Goal: Task Accomplishment & Management: Use online tool/utility

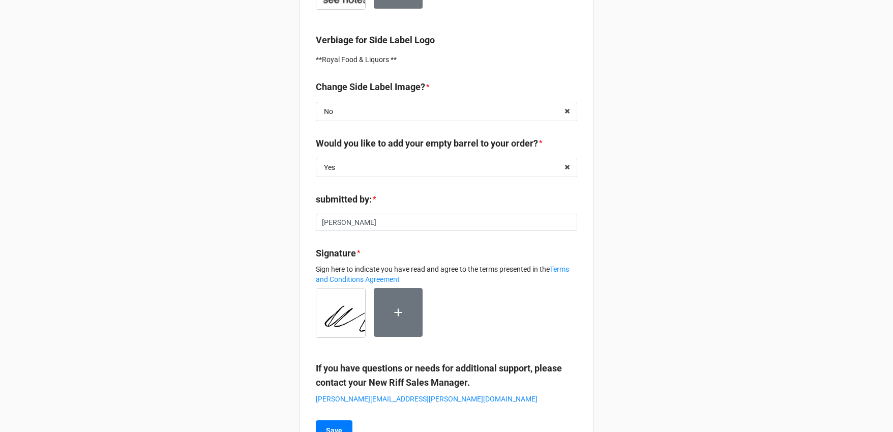
scroll to position [342, 0]
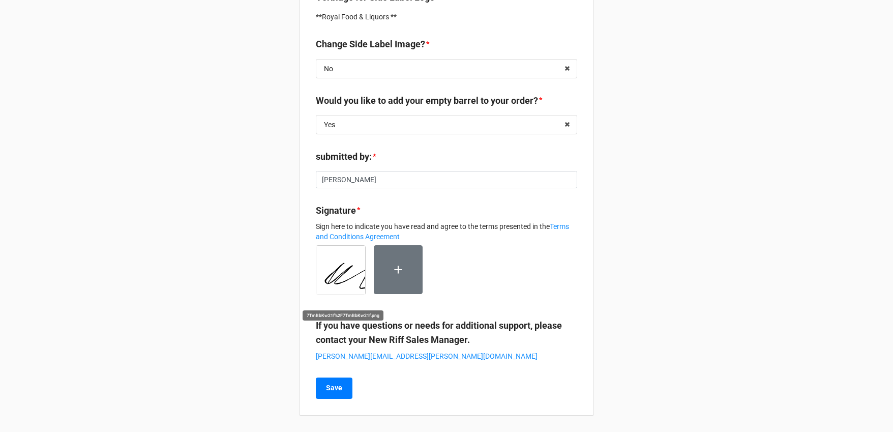
click at [338, 263] on img at bounding box center [340, 270] width 49 height 49
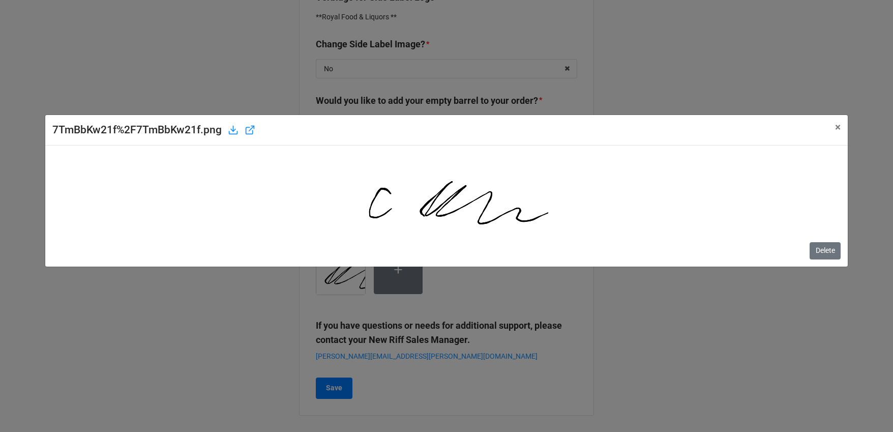
click at [698, 344] on div "7TmBbKw21f%2F7TmBbKw21f.png × Close Delete" at bounding box center [446, 216] width 893 height 432
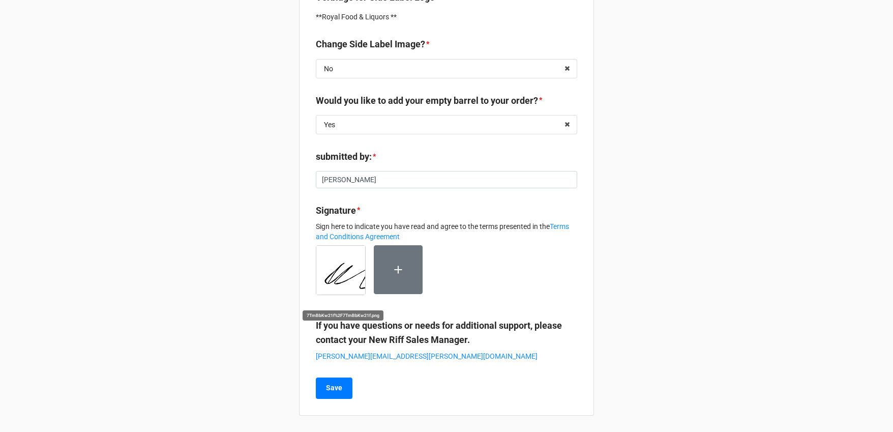
click at [327, 256] on img at bounding box center [340, 270] width 49 height 49
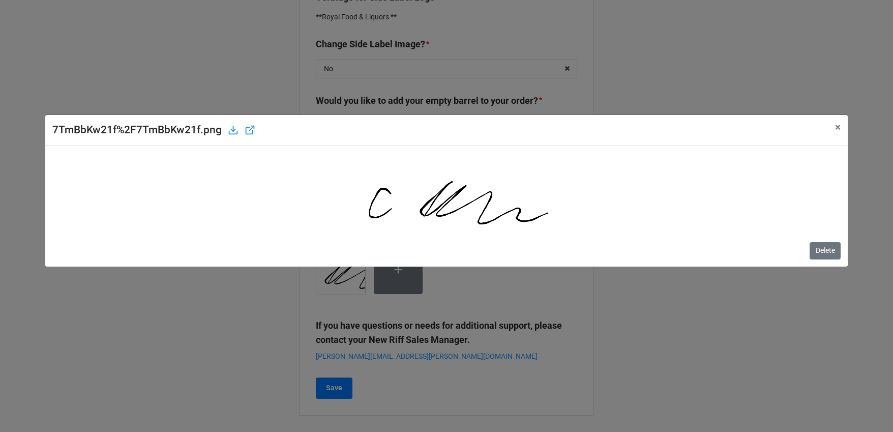
click at [687, 342] on div "7TmBbKw21f%2F7TmBbKw21f.png × Close Delete" at bounding box center [446, 216] width 893 height 432
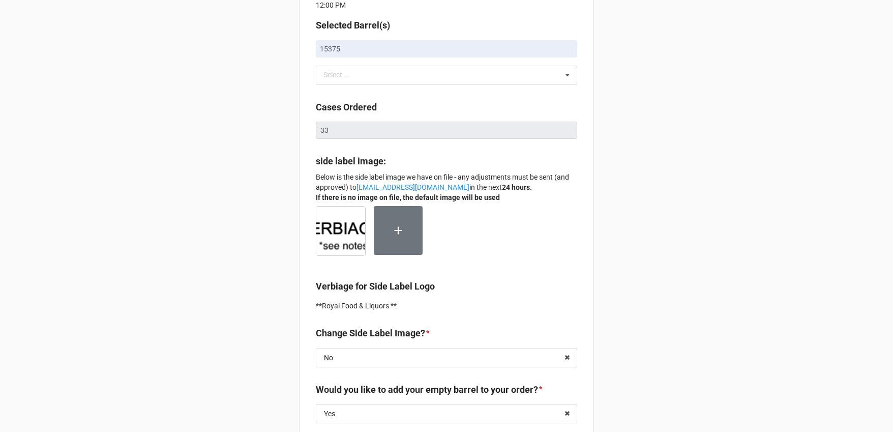
scroll to position [0, 0]
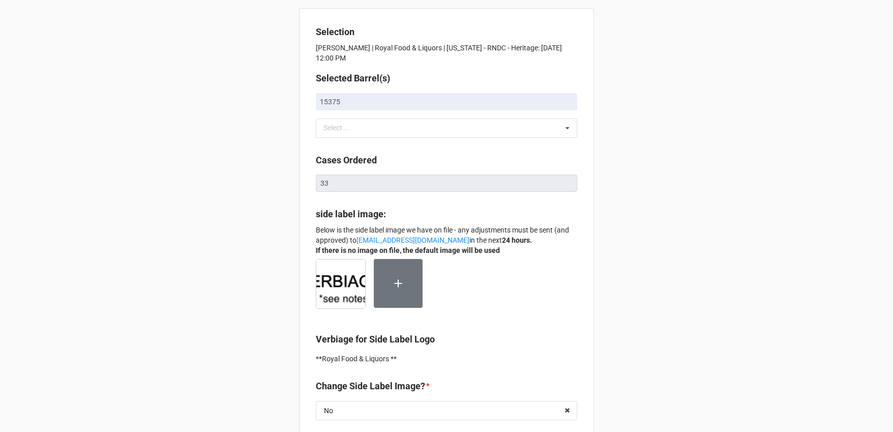
click at [502, 290] on div at bounding box center [446, 288] width 261 height 58
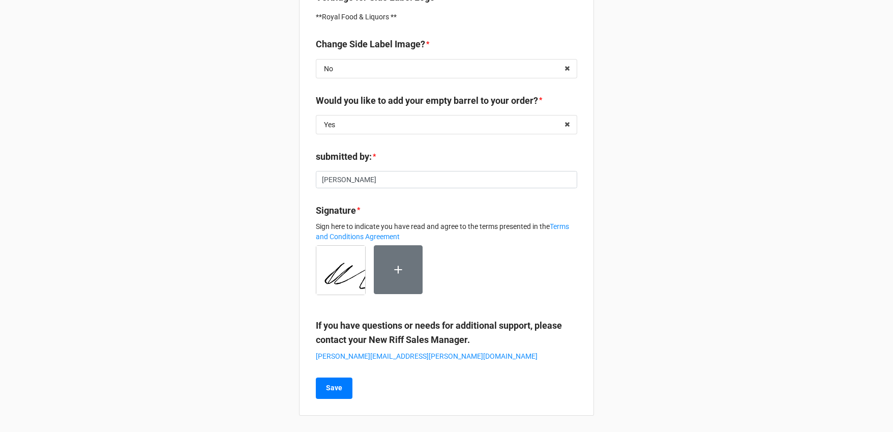
scroll to position [341, 0]
click at [336, 261] on img at bounding box center [340, 270] width 49 height 49
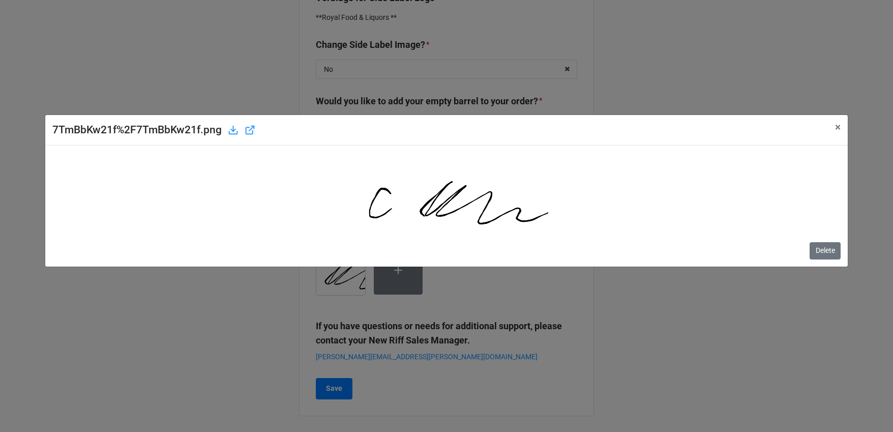
click at [634, 282] on div "7TmBbKw21f%2F7TmBbKw21f.png × Close Delete" at bounding box center [446, 216] width 893 height 432
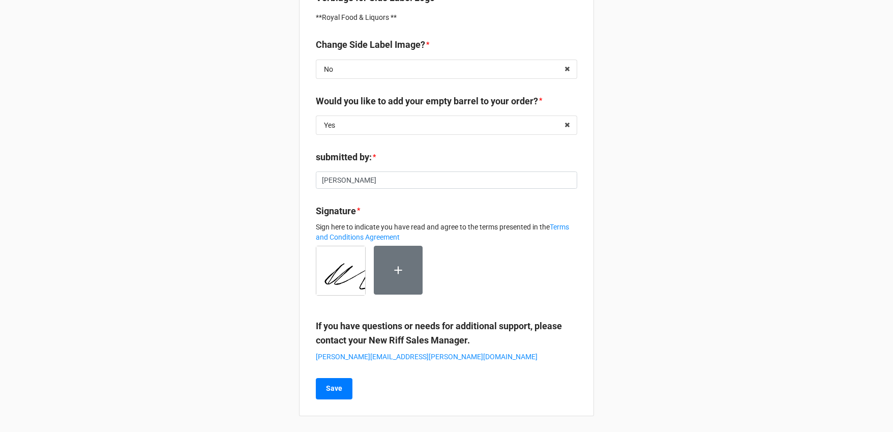
click at [772, 167] on div "Selection Nick Talati | Royal Food & Liquors | Illinois - RNDC - Heritage: 08/0…" at bounding box center [446, 45] width 893 height 773
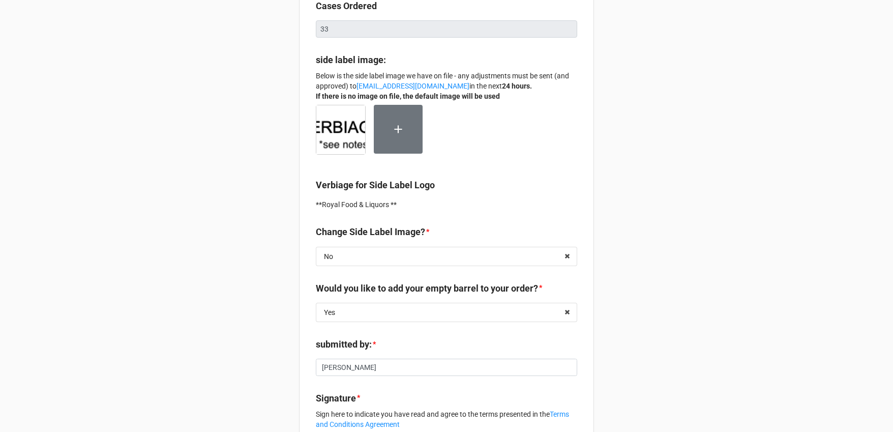
scroll to position [0, 0]
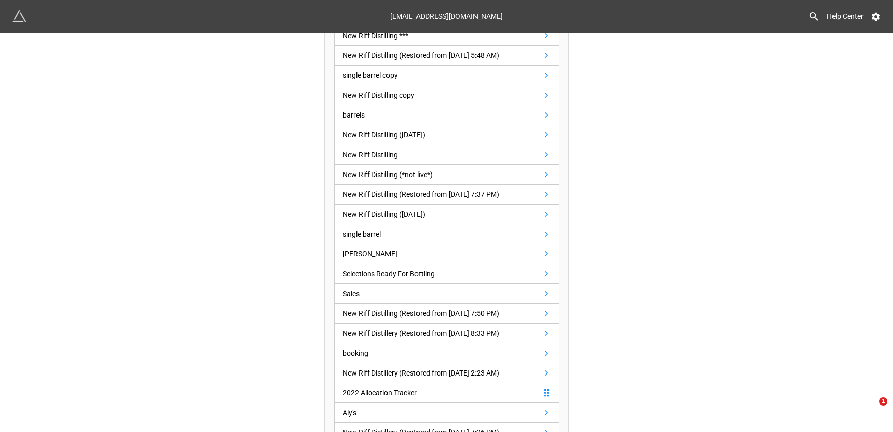
scroll to position [325, 0]
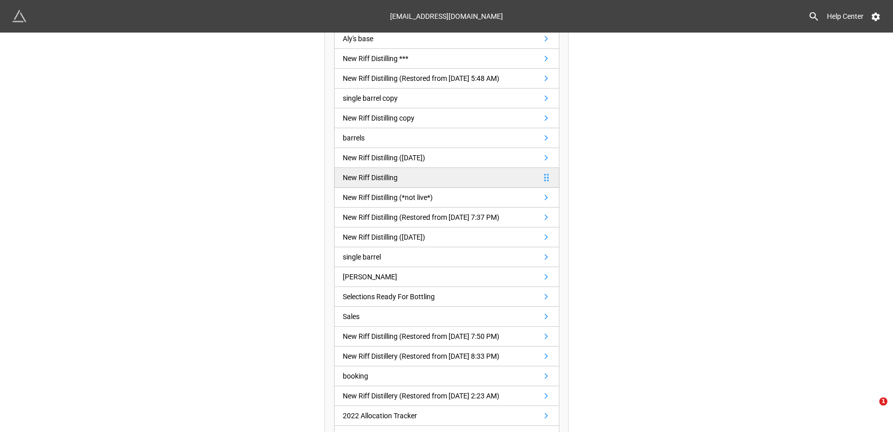
click at [401, 179] on div "New Riff Distilling" at bounding box center [372, 177] width 59 height 11
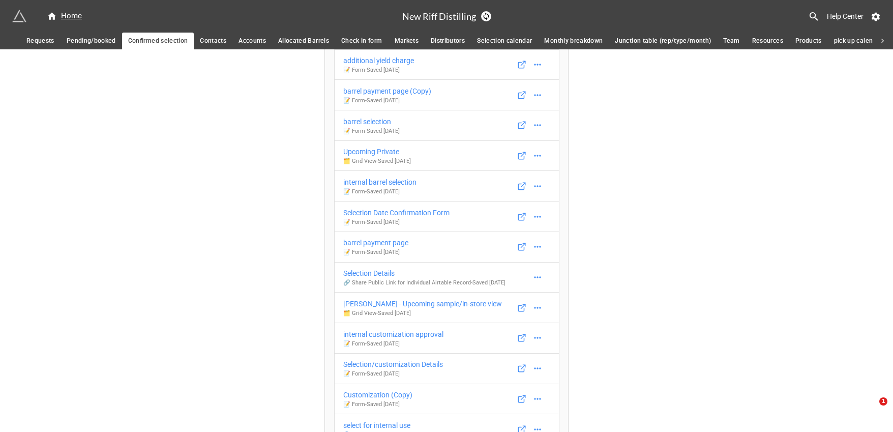
scroll to position [158, 0]
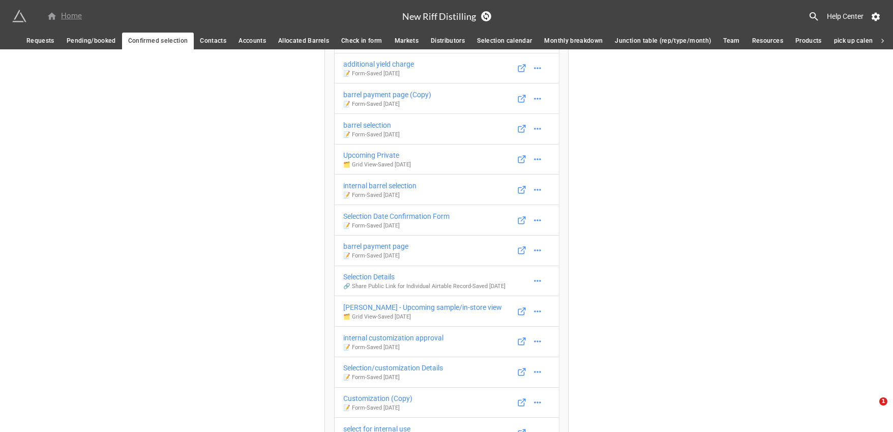
click at [69, 18] on div "Home" at bounding box center [64, 16] width 35 height 12
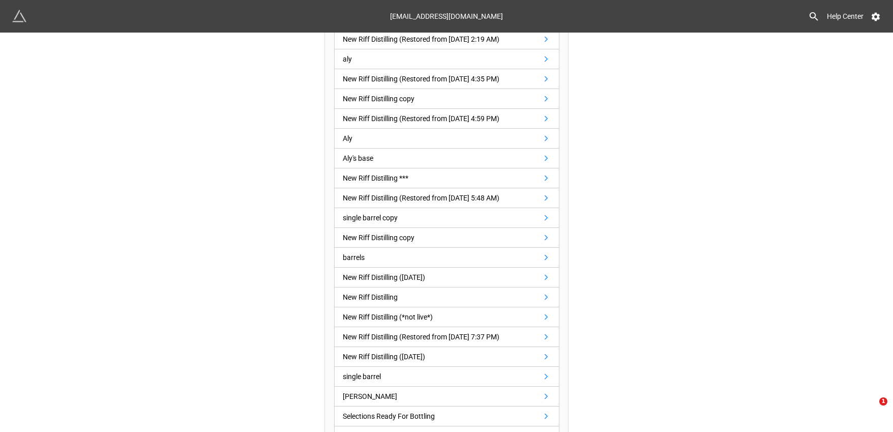
scroll to position [207, 0]
click at [15, 18] on img at bounding box center [19, 16] width 14 height 14
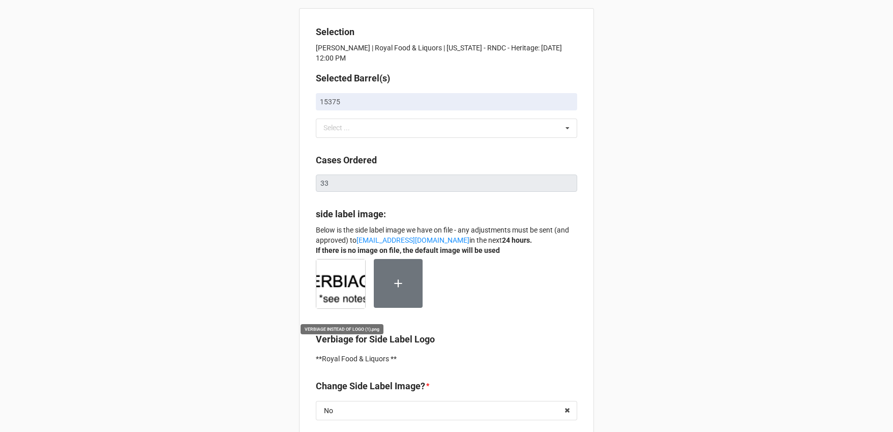
click at [343, 279] on img at bounding box center [340, 283] width 49 height 49
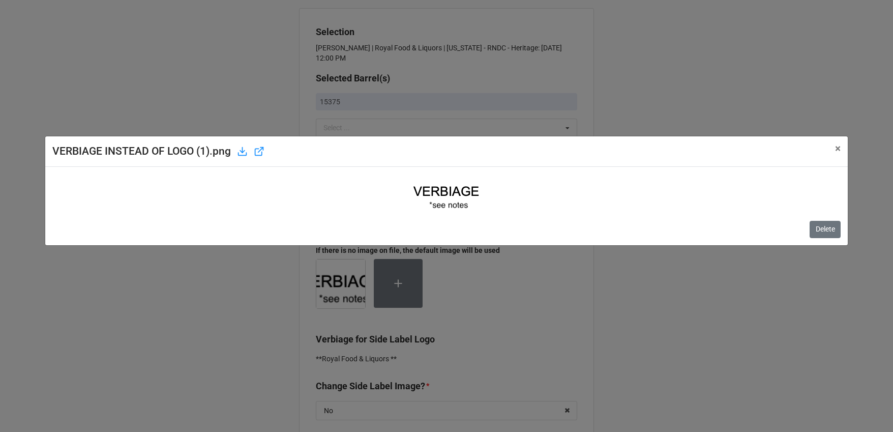
click at [718, 300] on div "VERBIAGE INSTEAD OF LOGO (1).png × Close Delete" at bounding box center [446, 216] width 893 height 432
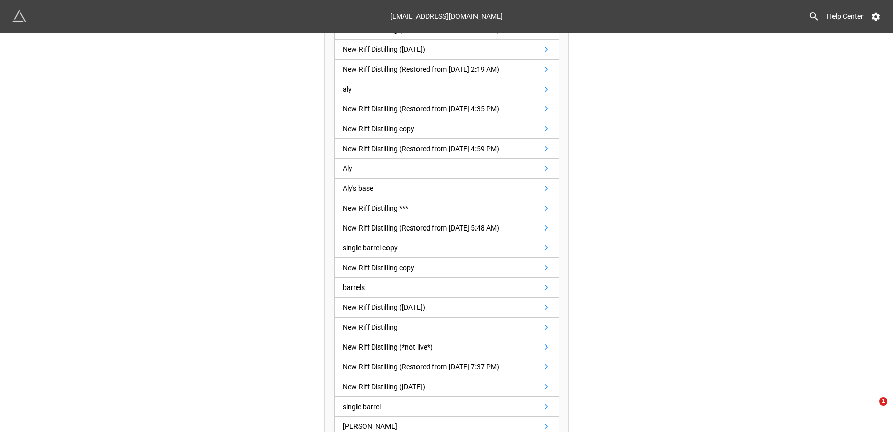
scroll to position [181, 0]
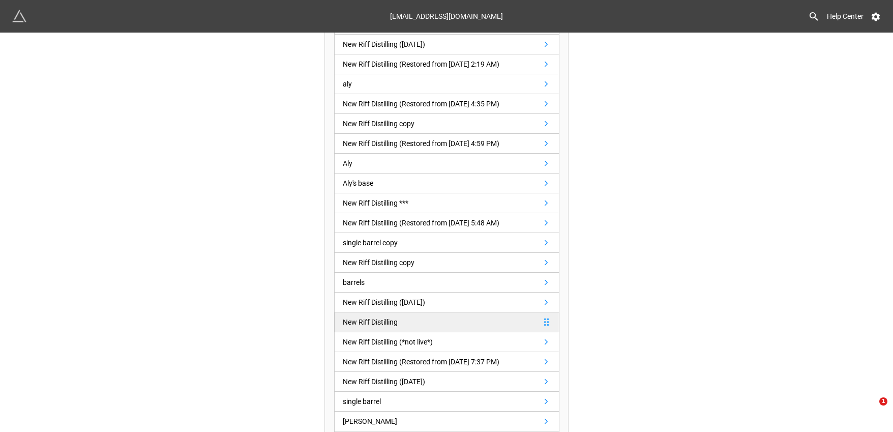
click at [368, 324] on div "New Riff Distilling" at bounding box center [370, 321] width 55 height 11
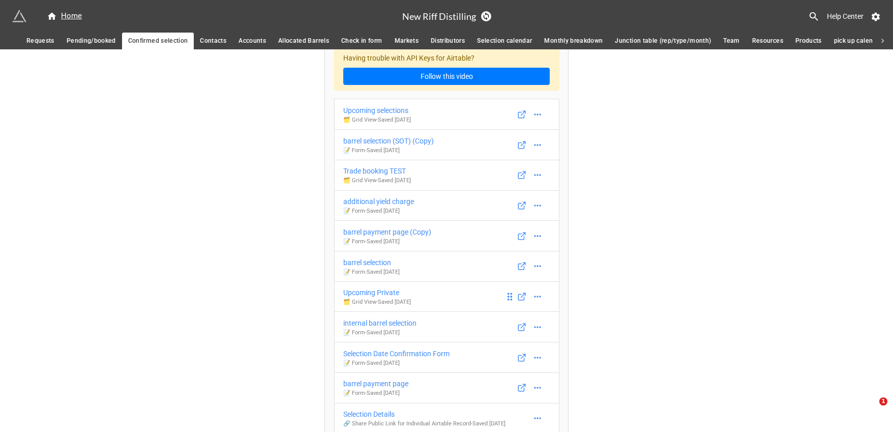
scroll to position [21, 0]
click at [430, 152] on p "📝 Form - Saved 15 days ago" at bounding box center [388, 150] width 90 height 8
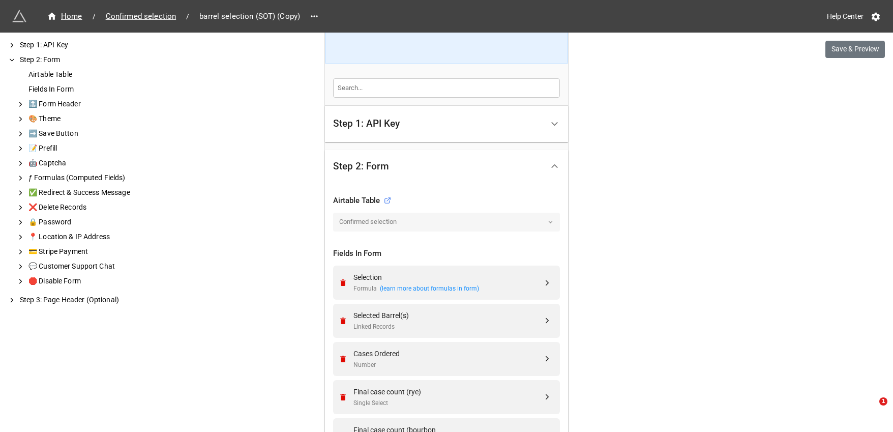
scroll to position [258, 0]
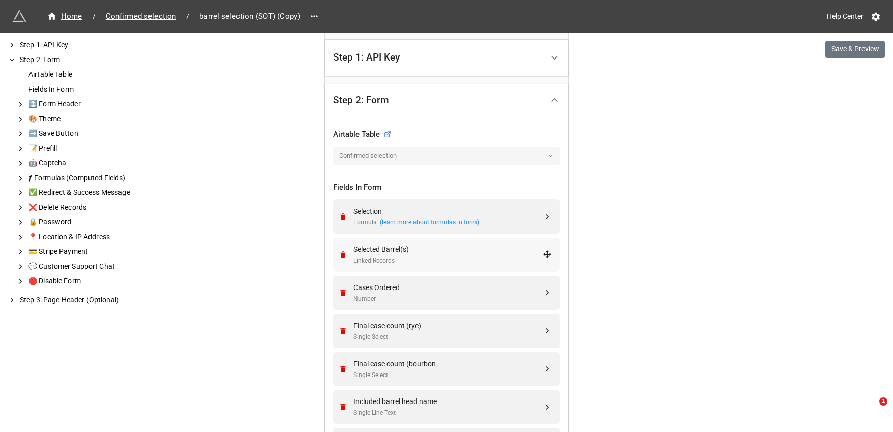
click at [439, 244] on div "Selected Barrel(s)" at bounding box center [447, 249] width 189 height 11
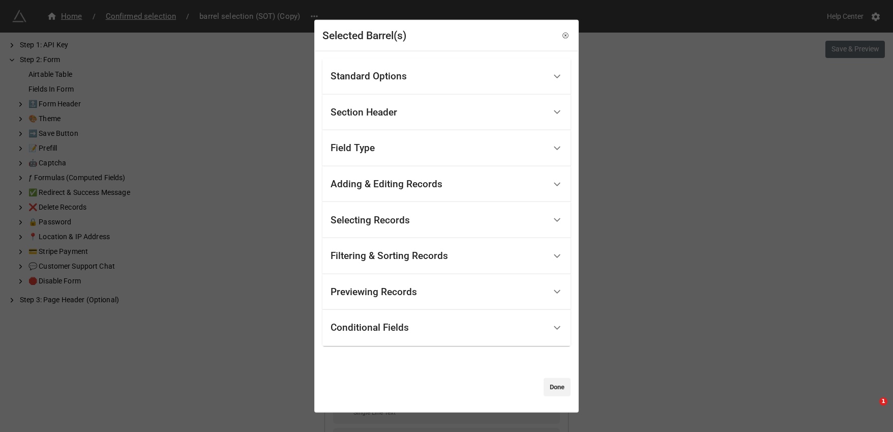
click at [623, 106] on div "Selected Barrel(s) Standard Options Title (Optional) Description (Optional) Nor…" at bounding box center [446, 216] width 893 height 432
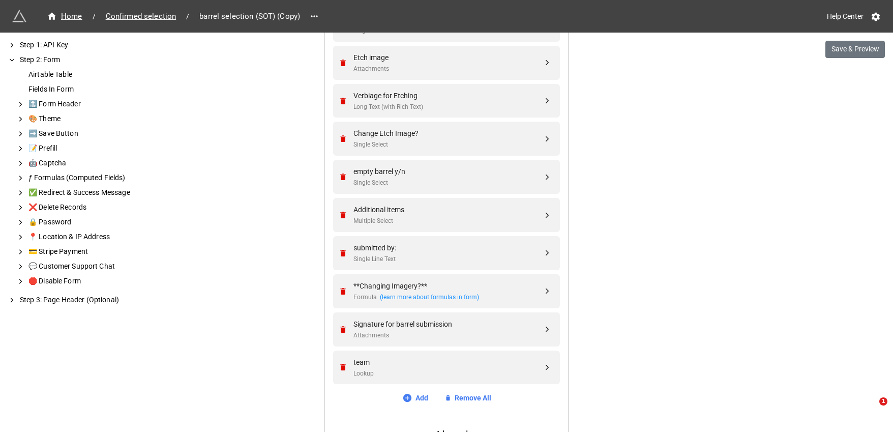
scroll to position [917, 0]
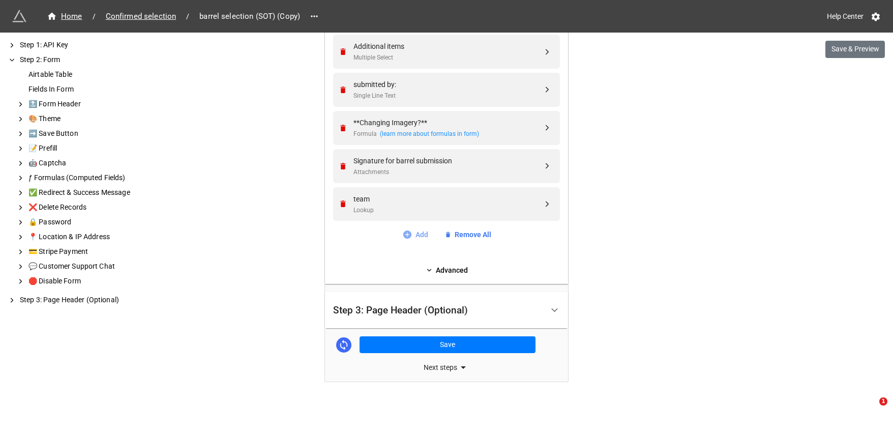
click at [408, 230] on icon at bounding box center [407, 234] width 10 height 10
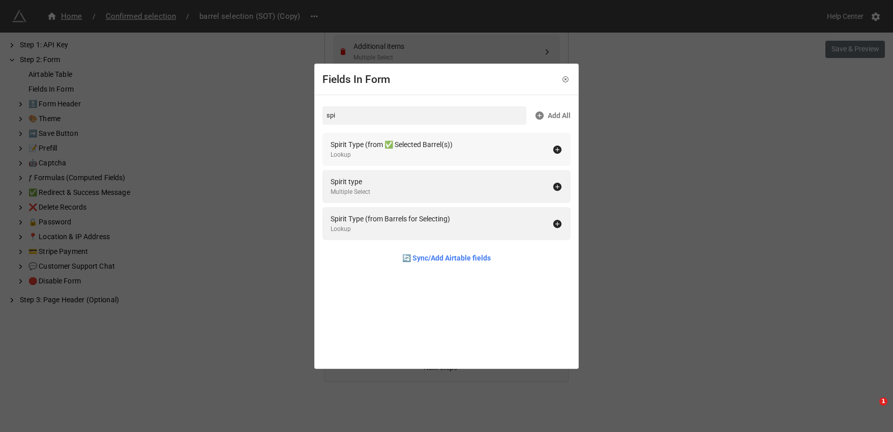
type input "spi"
click at [429, 144] on div "Spirit Type (from ✅ Selected Barrel(s))" at bounding box center [391, 144] width 122 height 11
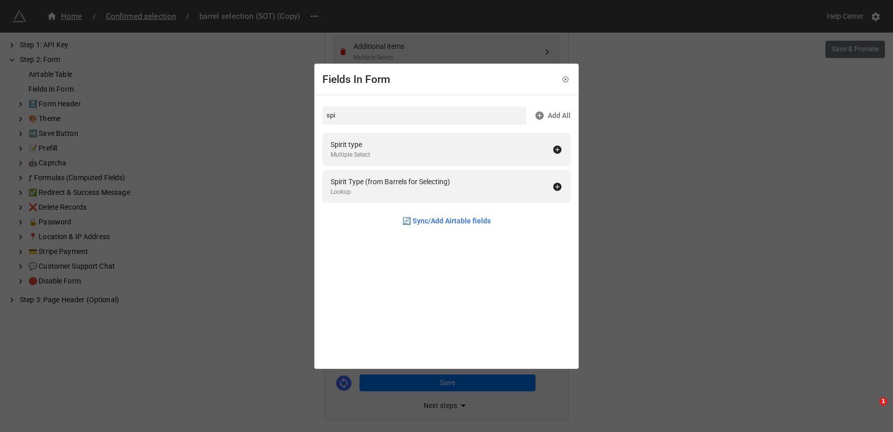
click at [659, 300] on div "Fields In Form spi Add All Spirit type Multiple Select Spirit Type (from Barrel…" at bounding box center [446, 216] width 893 height 432
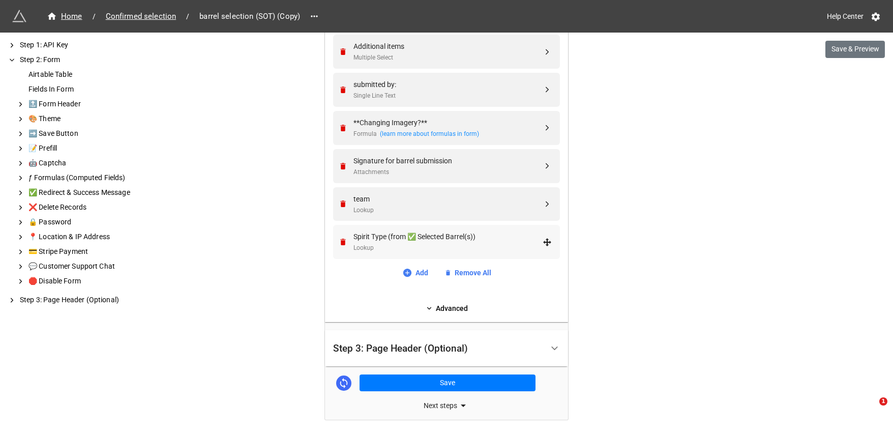
drag, startPoint x: 451, startPoint y: 243, endPoint x: 537, endPoint y: 257, distance: 86.6
click at [537, 257] on div "Spirit Type (from ✅ Selected Barrel(s)) Lookup" at bounding box center [445, 242] width 214 height 34
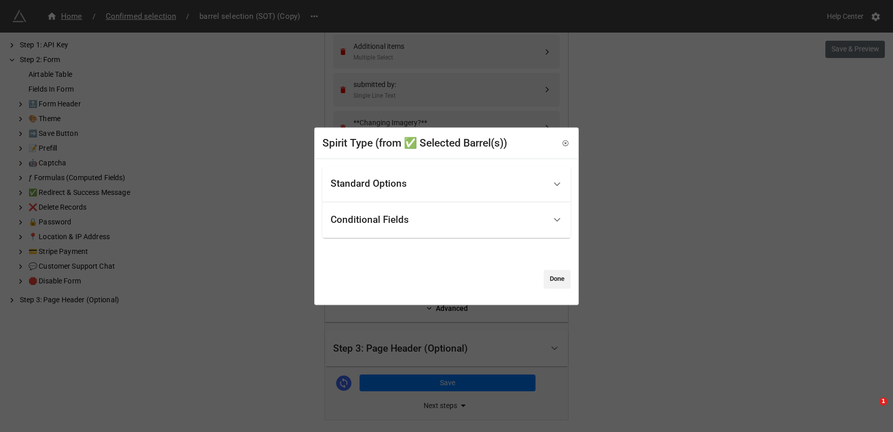
click at [629, 173] on div "Spirit Type (from ✅ Selected Barrel(s)) Standard Options Title (Optional) Show …" at bounding box center [446, 216] width 893 height 432
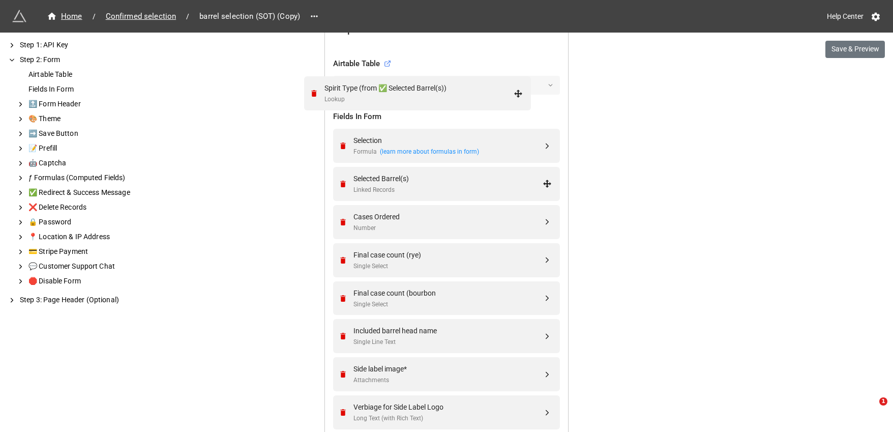
scroll to position [328, 0]
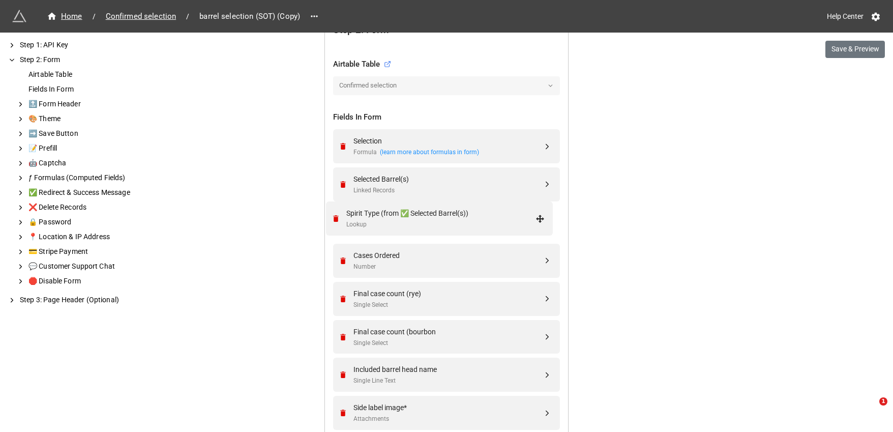
drag, startPoint x: 548, startPoint y: 242, endPoint x: 543, endPoint y: 217, distance: 25.3
click at [863, 44] on button "Save & Preview" at bounding box center [854, 49] width 59 height 17
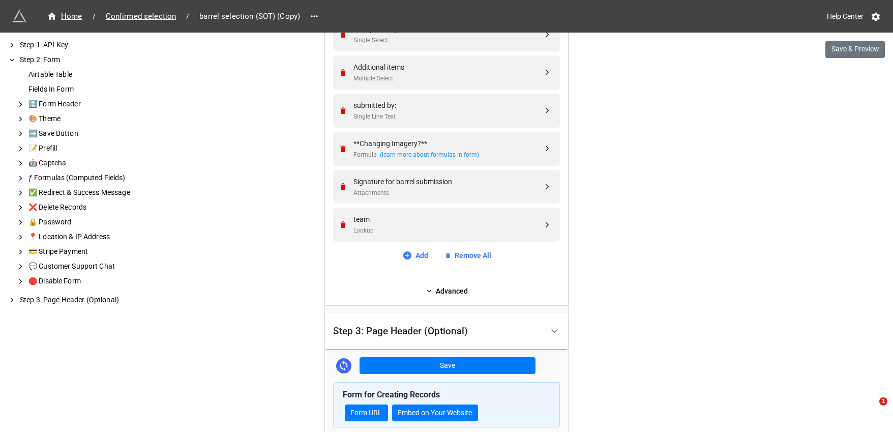
scroll to position [935, 0]
click at [415, 255] on link "Add" at bounding box center [415, 254] width 26 height 11
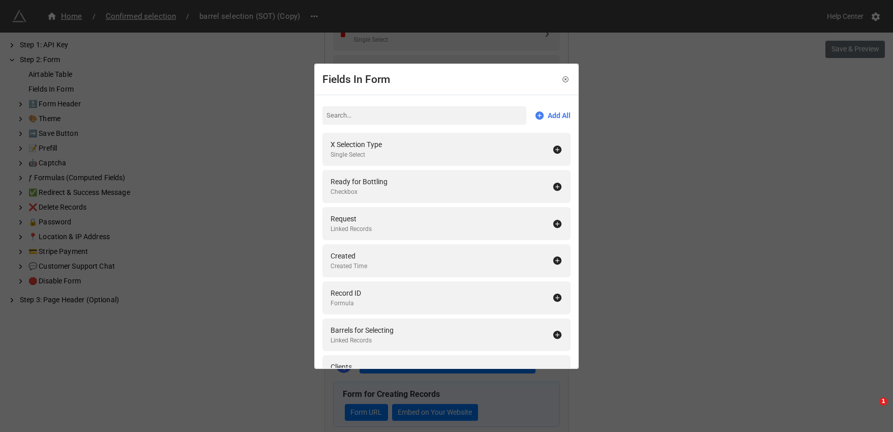
click at [420, 112] on input at bounding box center [424, 115] width 204 height 18
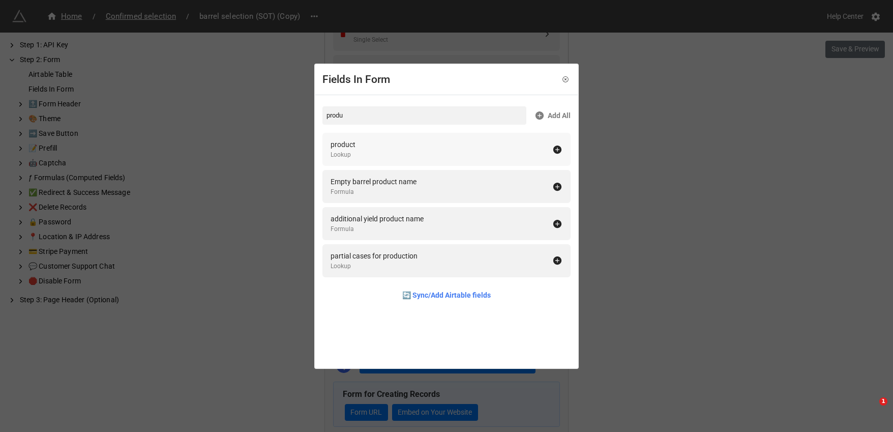
type input "produ"
click at [388, 146] on div "product Lookup" at bounding box center [441, 149] width 222 height 21
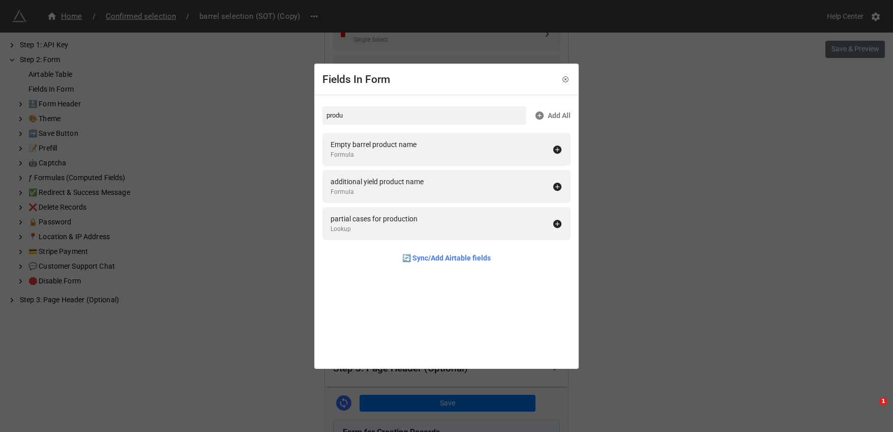
click at [659, 244] on div "Fields In Form produ Add All Empty barrel product name Formula additional yield…" at bounding box center [446, 216] width 893 height 432
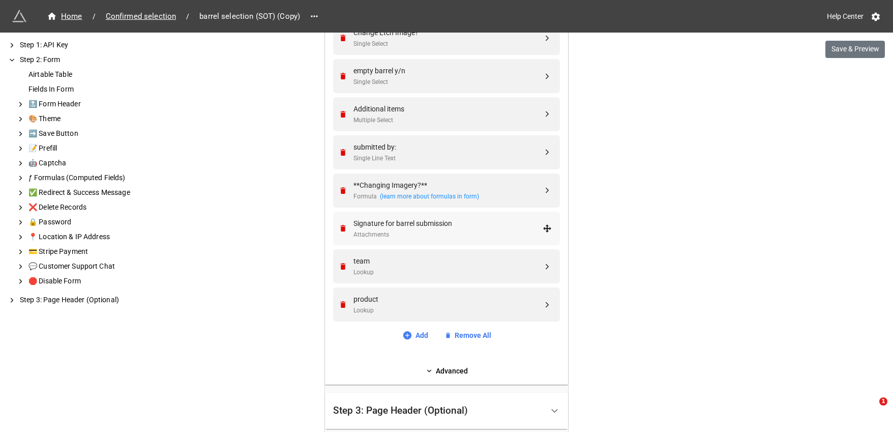
scroll to position [888, 0]
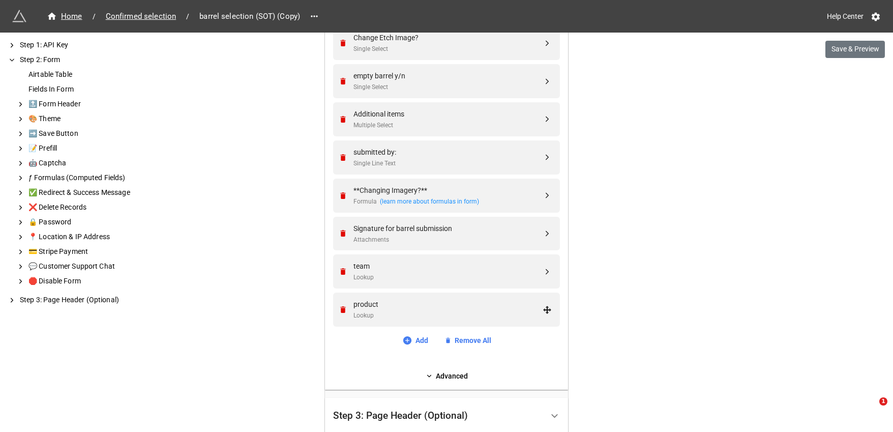
drag, startPoint x: 442, startPoint y: 263, endPoint x: 558, endPoint y: 304, distance: 122.8
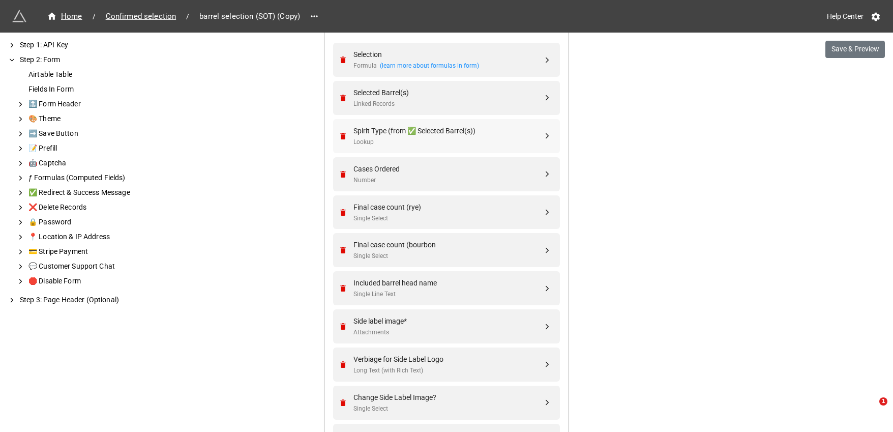
scroll to position [449, 0]
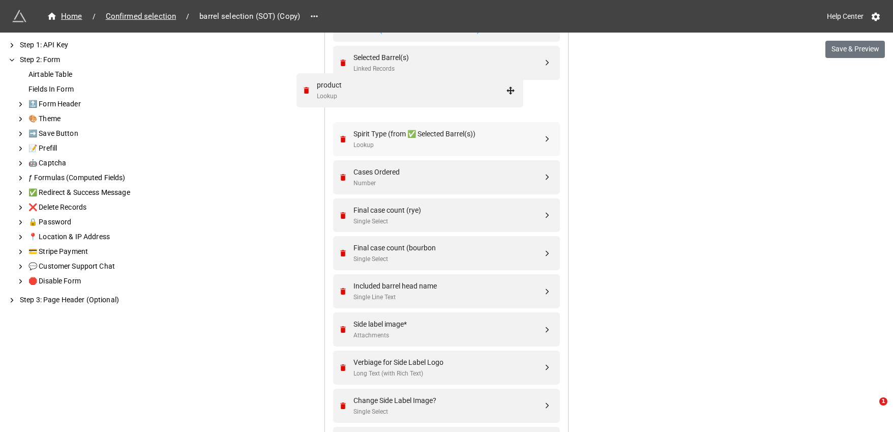
drag, startPoint x: 544, startPoint y: 311, endPoint x: 510, endPoint y: 92, distance: 221.7
click at [342, 138] on icon "Remove" at bounding box center [343, 139] width 6 height 7
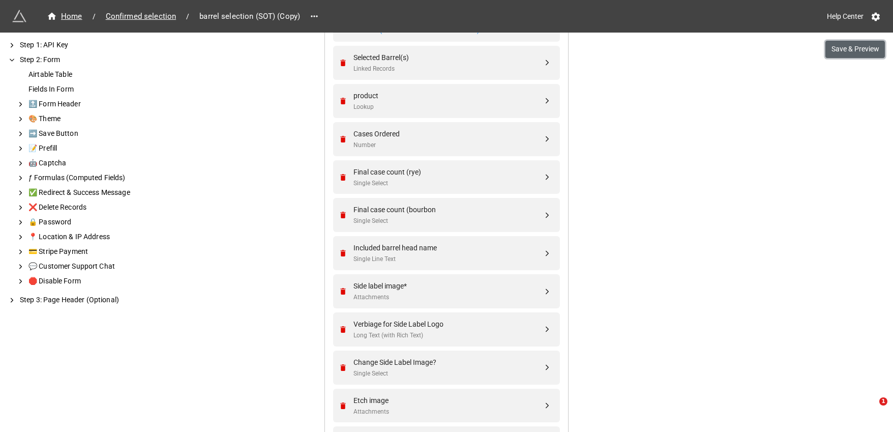
click at [851, 53] on button "Save & Preview" at bounding box center [854, 49] width 59 height 17
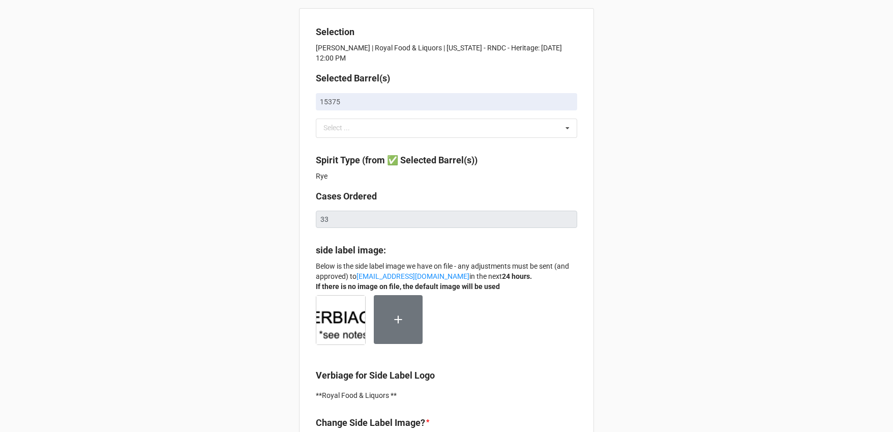
scroll to position [378, 0]
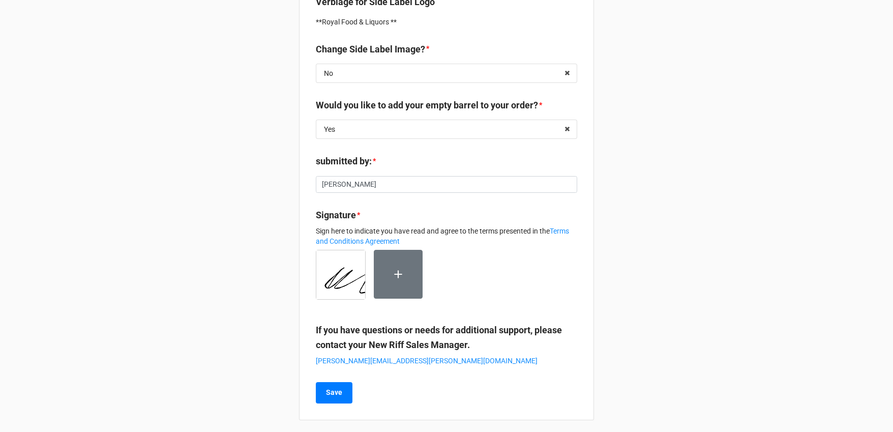
scroll to position [385, 0]
